Goal: Register for event/course

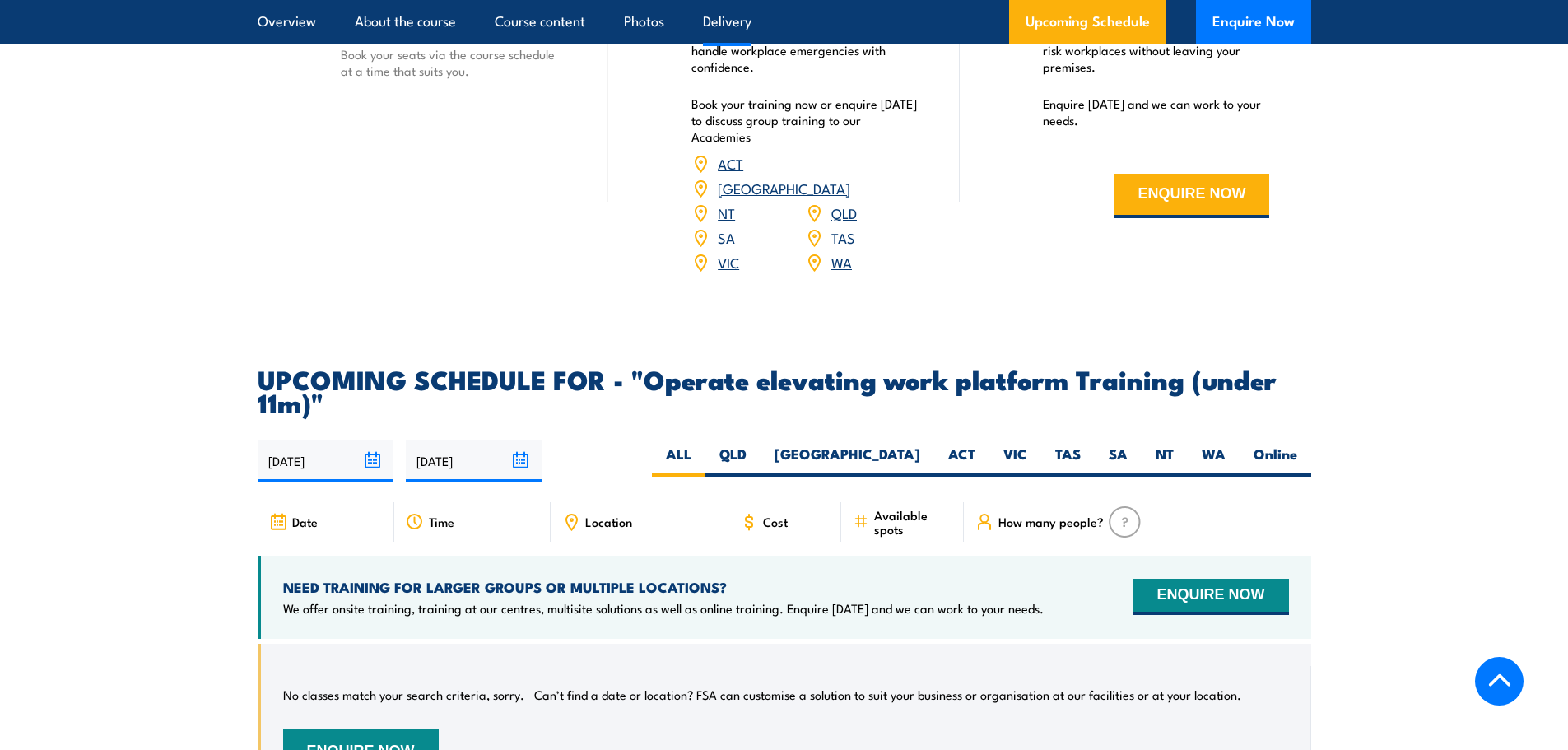
scroll to position [2222, 0]
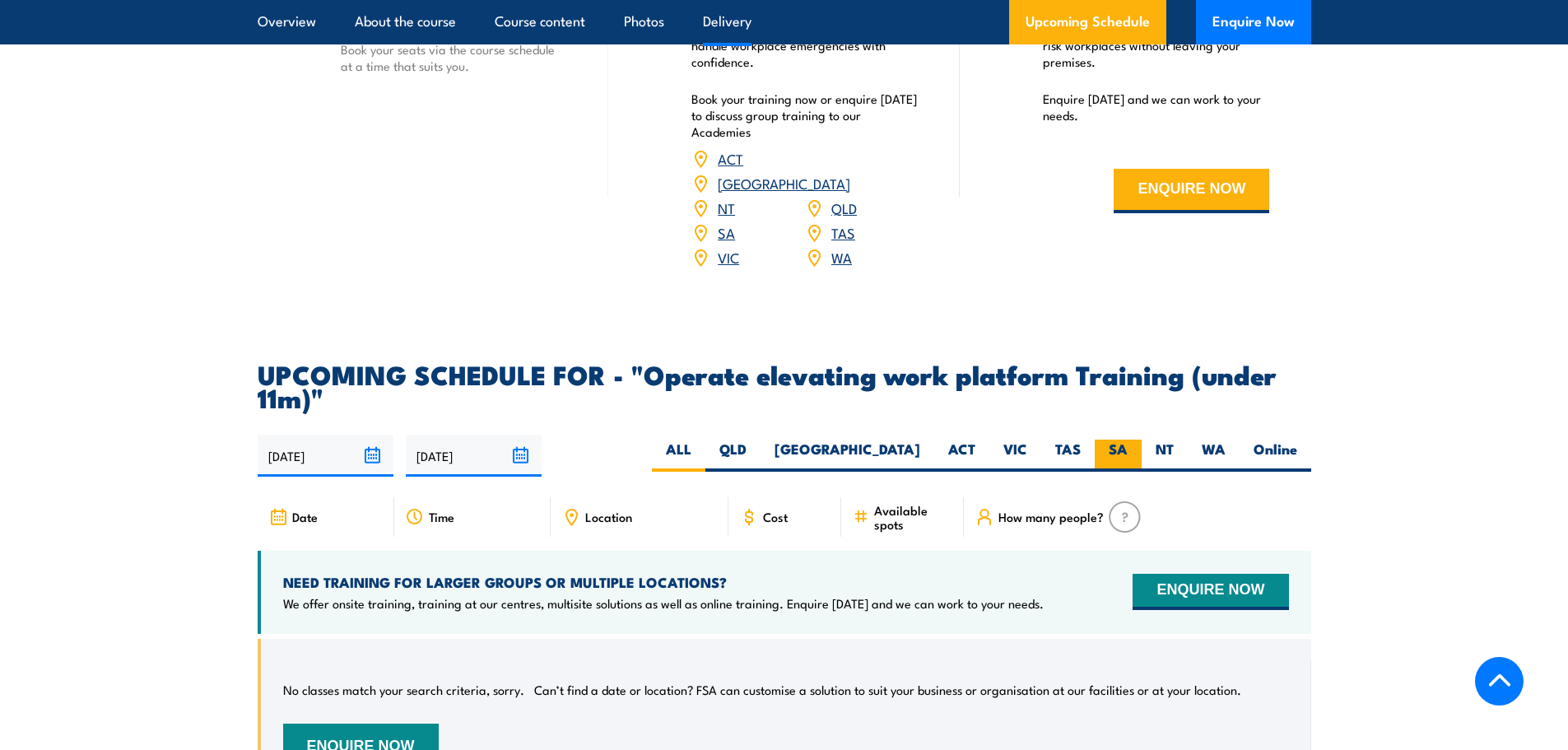
click at [1117, 439] on label "SA" at bounding box center [1119, 455] width 47 height 32
click at [1128, 439] on input "SA" at bounding box center [1133, 444] width 11 height 11
radio input "true"
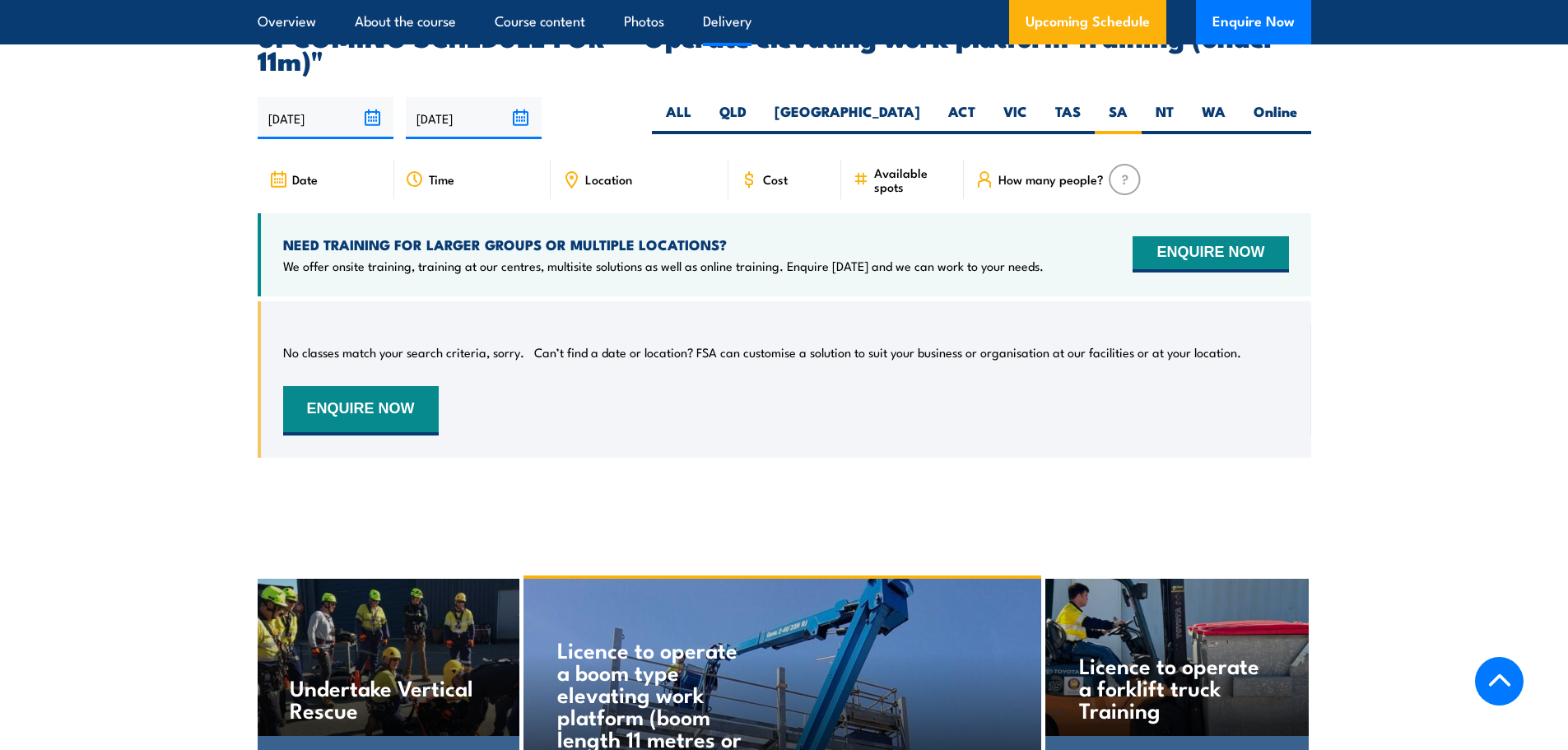
scroll to position [2560, 0]
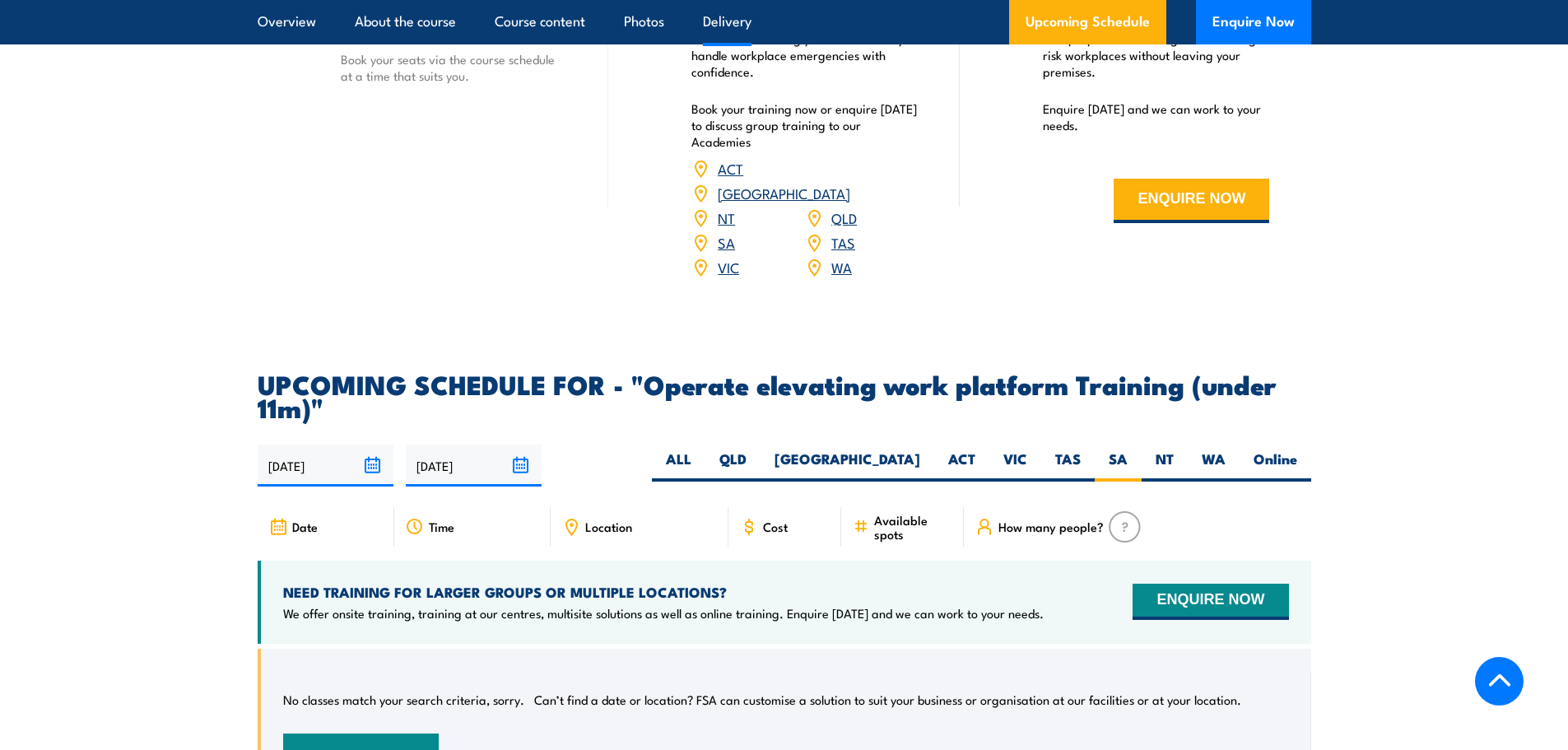
scroll to position [2222, 0]
